Goal: Manage account settings

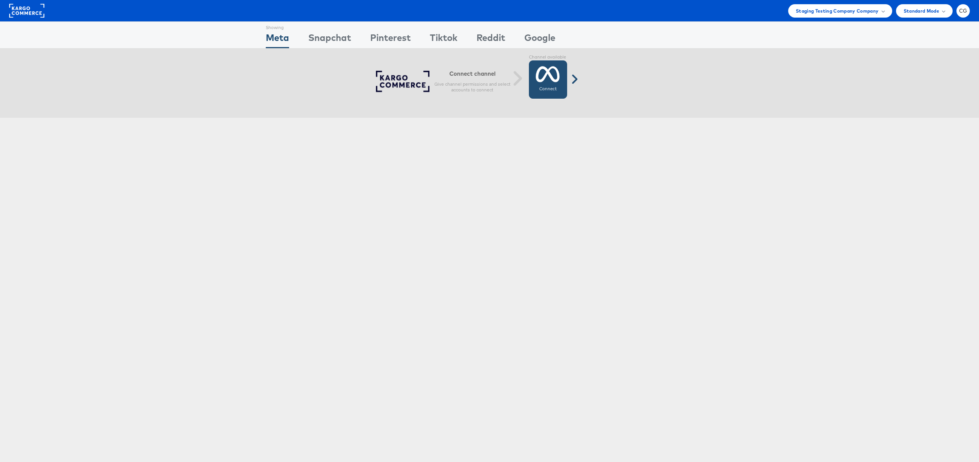
click at [539, 80] on icon at bounding box center [548, 74] width 24 height 19
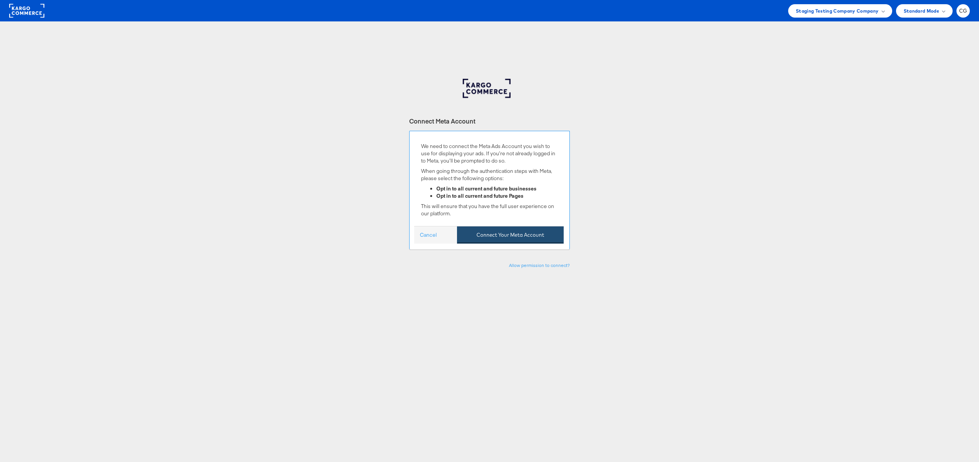
click at [522, 238] on button "Connect Your Meta Account" at bounding box center [510, 234] width 107 height 17
click at [873, 10] on span "Staging Testing Company Company" at bounding box center [837, 11] width 83 height 8
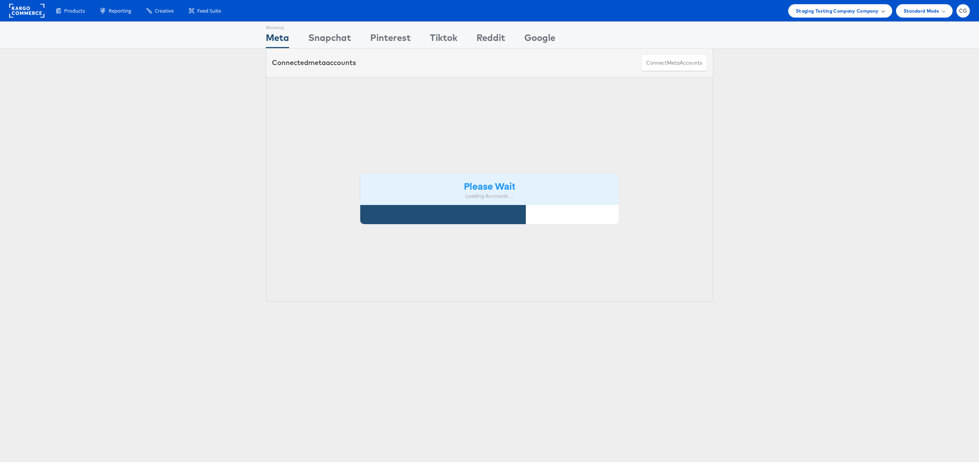
click at [871, 14] on span "Staging Testing Company Company" at bounding box center [837, 11] width 83 height 8
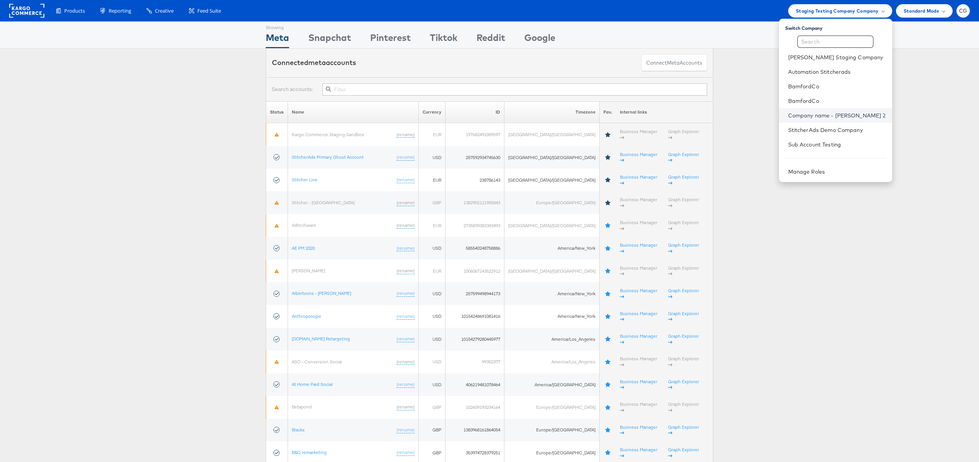
click at [833, 118] on link "Company name - [PERSON_NAME] 2" at bounding box center [837, 116] width 98 height 8
click at [831, 115] on link "Company name - [PERSON_NAME] 2" at bounding box center [837, 116] width 98 height 8
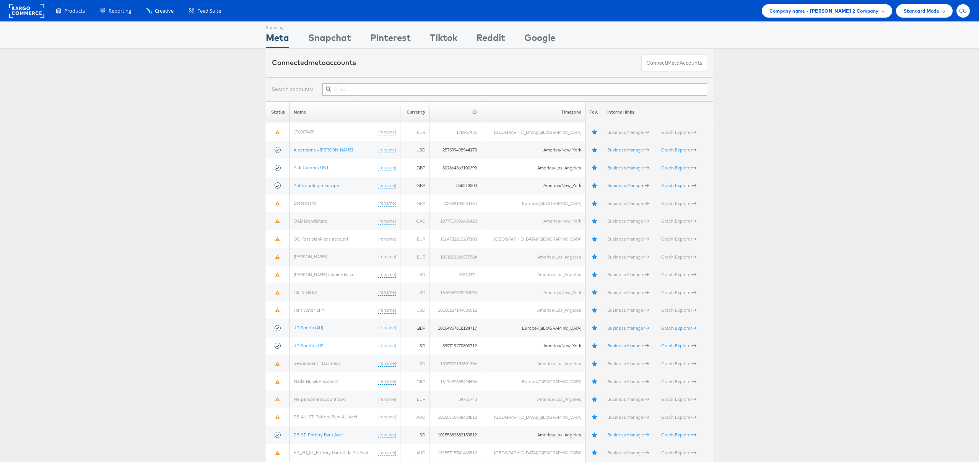
click at [959, 11] on span "CG" at bounding box center [963, 10] width 8 height 5
click at [940, 74] on div at bounding box center [935, 73] width 25 height 2
click at [795, 75] on div "Showing Meta Showing [GEOGRAPHIC_DATA] Showing Pinterest Showing Tiktok Showing…" at bounding box center [489, 360] width 979 height 678
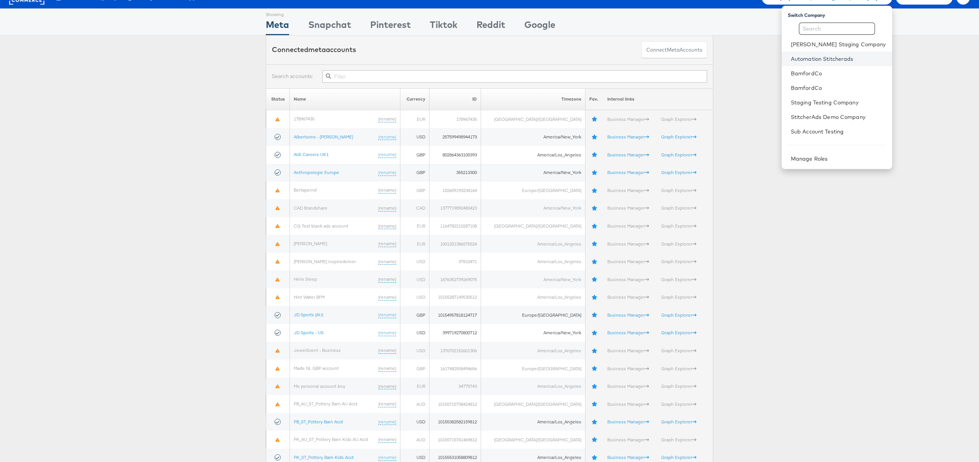
scroll to position [12, 0]
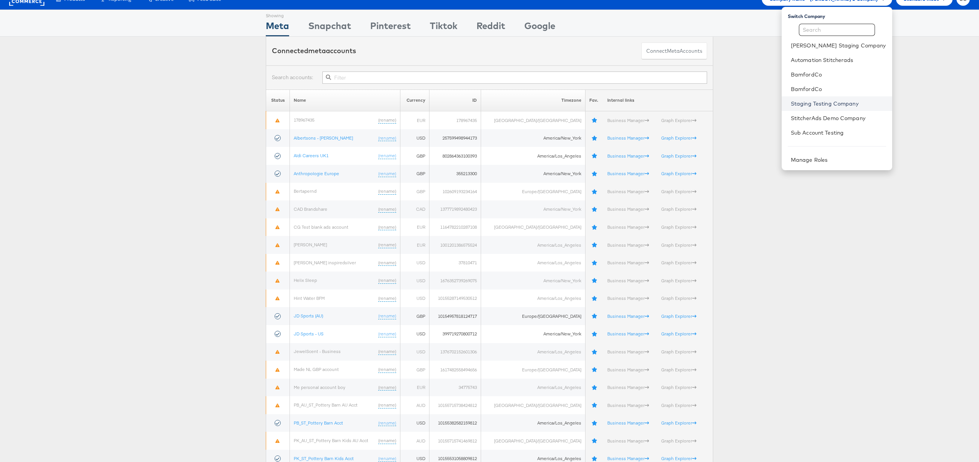
click at [822, 104] on link "Staging Testing Company" at bounding box center [838, 104] width 95 height 8
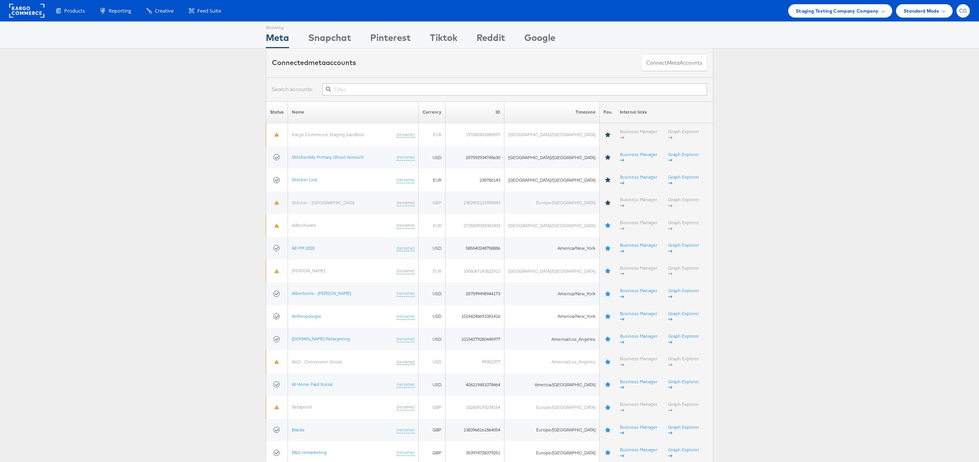
click at [962, 12] on span "CG" at bounding box center [963, 10] width 8 height 5
click at [931, 72] on span at bounding box center [932, 73] width 2 height 2
